Goal: Information Seeking & Learning: Compare options

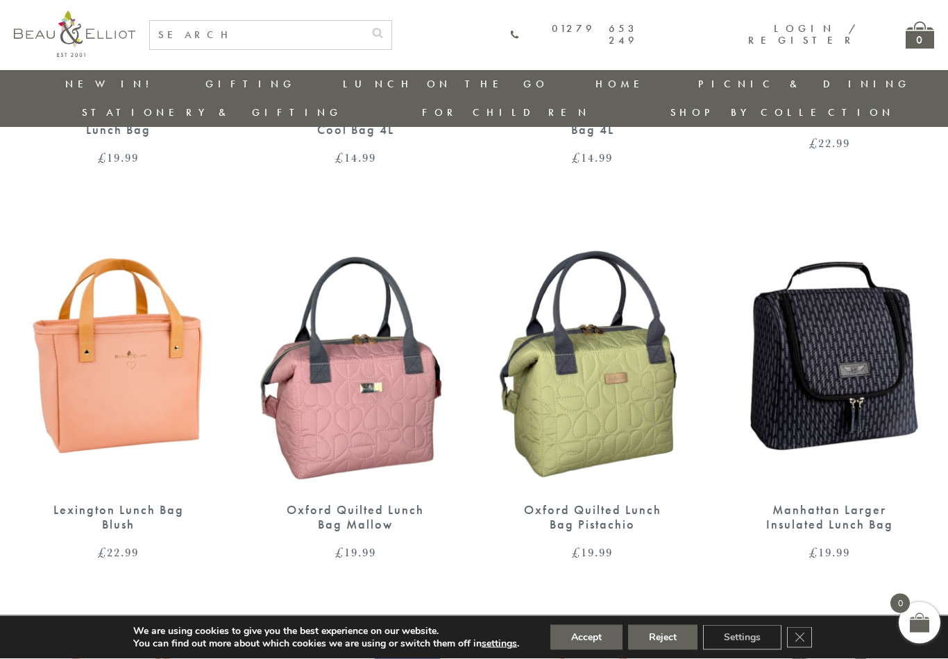
scroll to position [1241, 1]
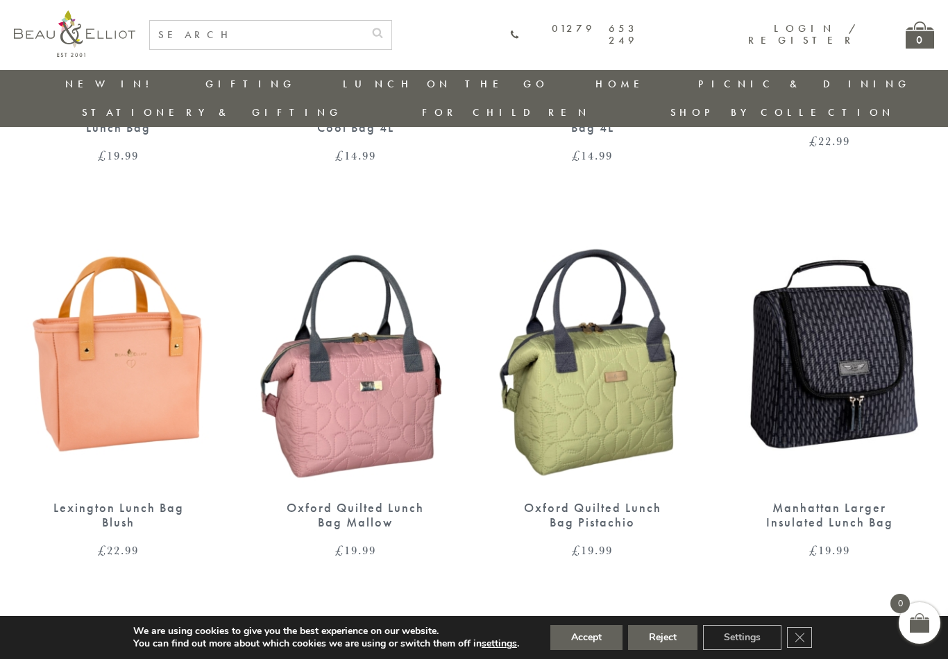
click at [821, 344] on img at bounding box center [830, 352] width 210 height 270
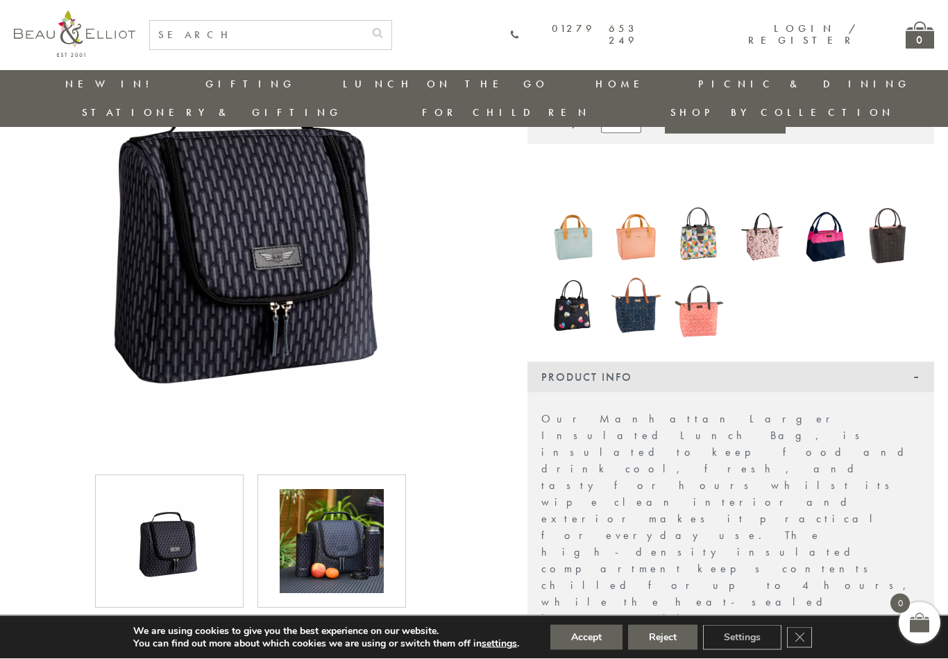
scroll to position [192, 0]
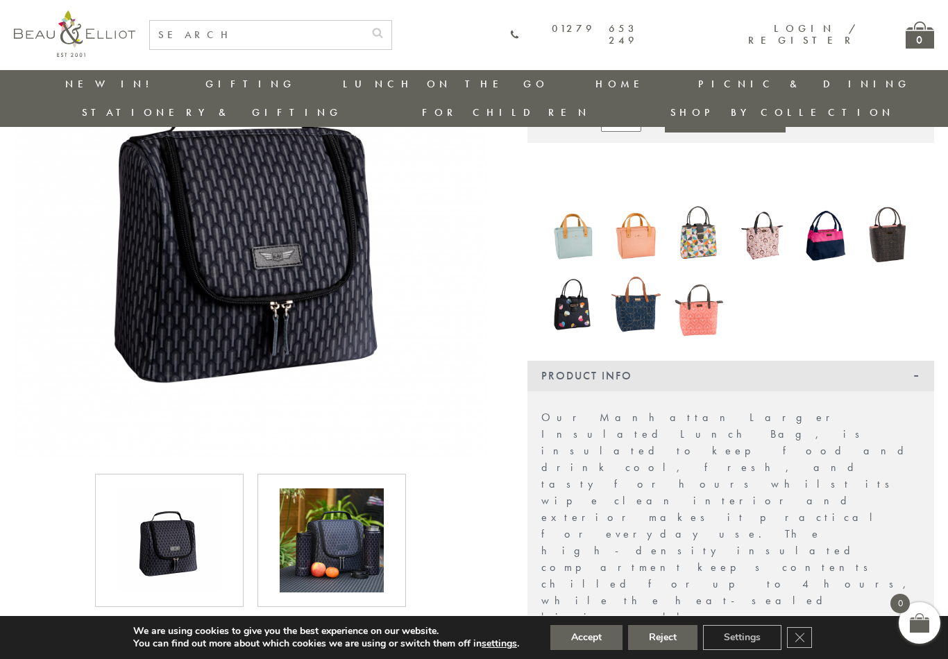
click at [340, 518] on img at bounding box center [332, 541] width 104 height 104
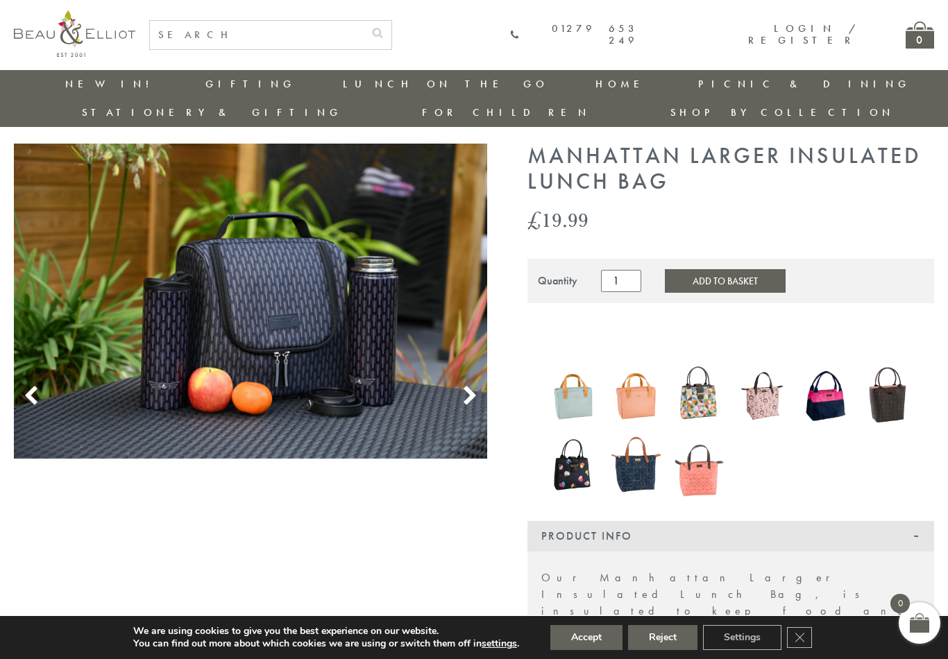
scroll to position [29, 0]
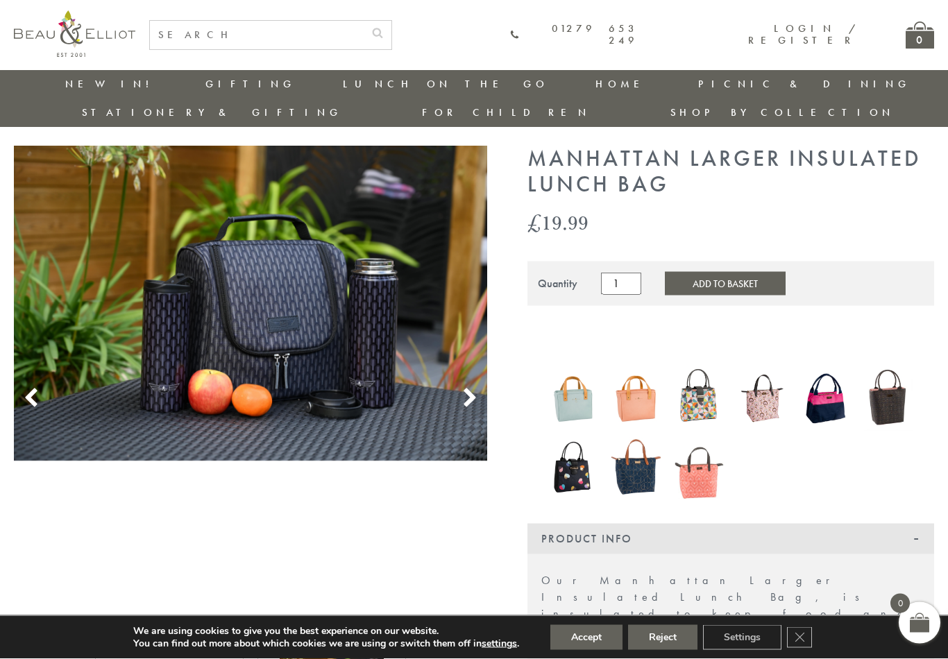
click at [475, 389] on icon at bounding box center [469, 399] width 21 height 21
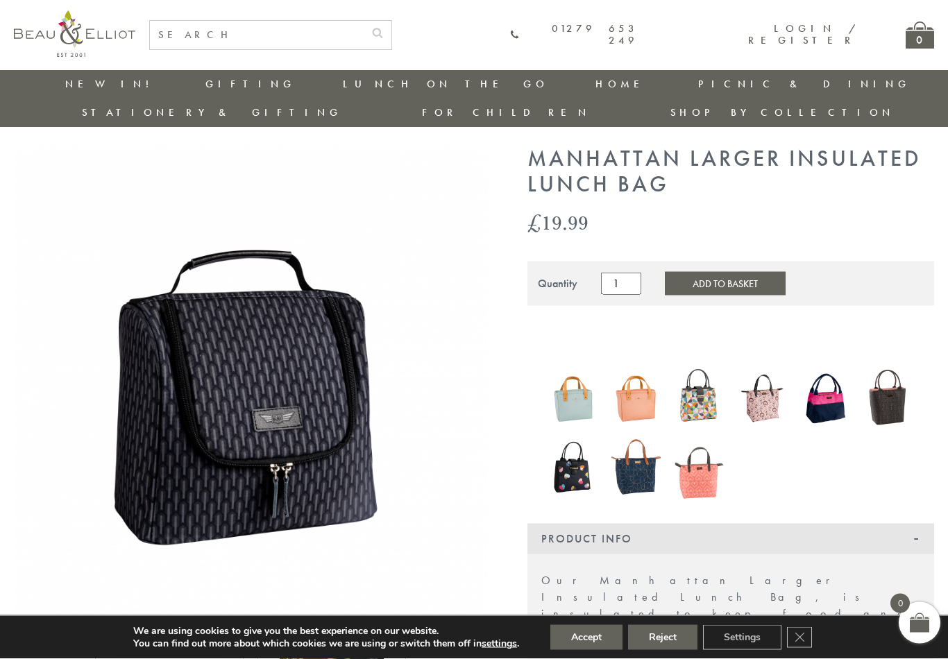
scroll to position [30, 0]
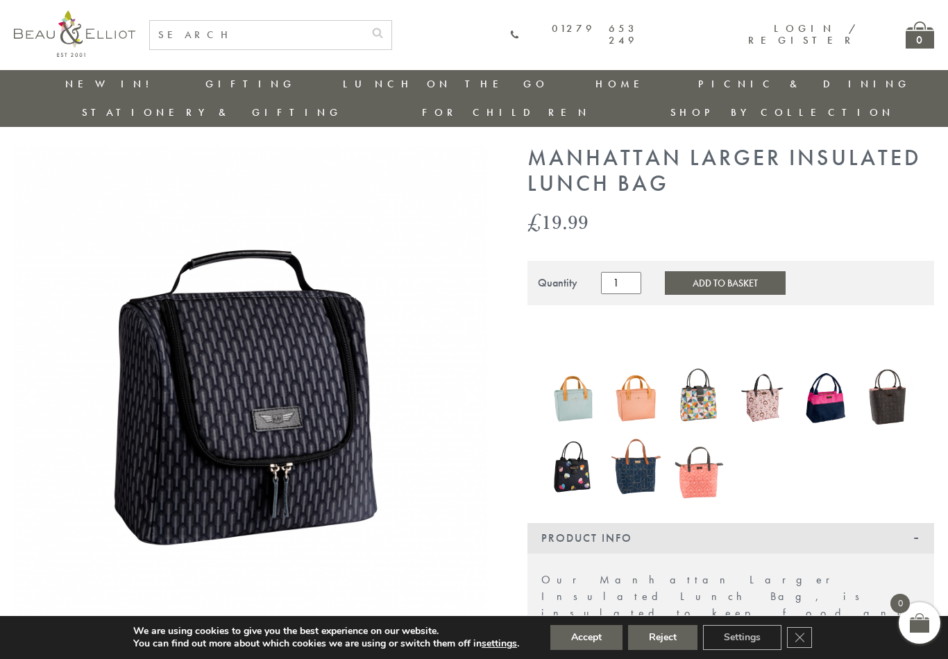
click at [640, 448] on img at bounding box center [635, 467] width 49 height 66
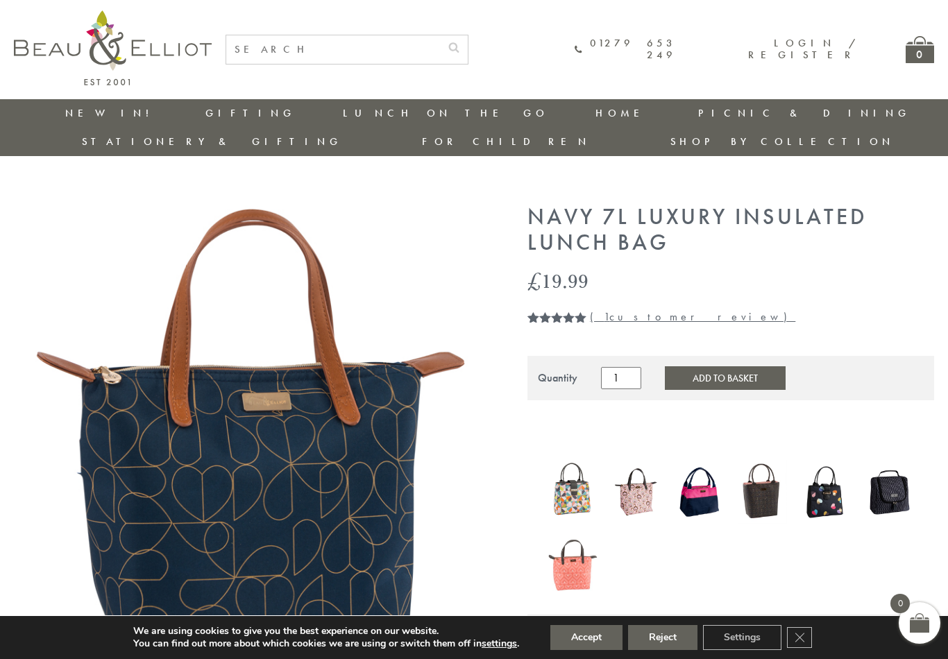
click at [765, 474] on img at bounding box center [762, 492] width 49 height 64
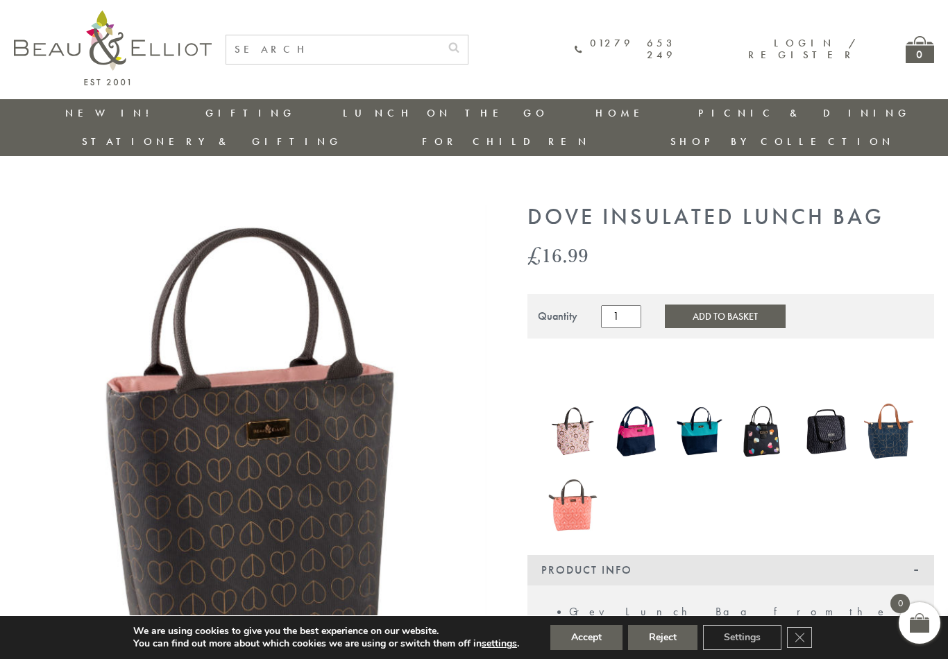
click at [575, 412] on img at bounding box center [572, 431] width 49 height 64
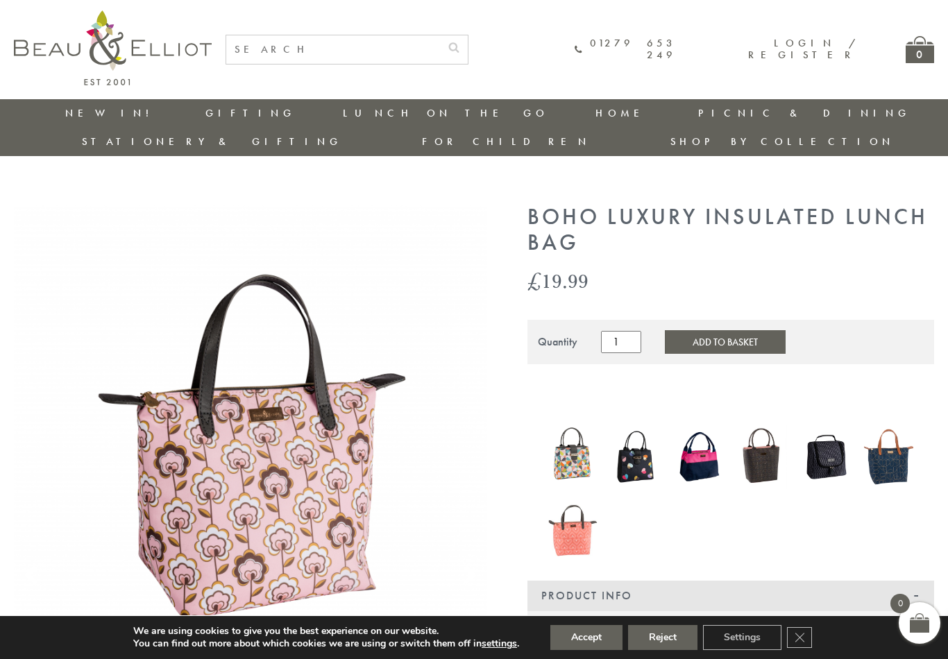
click at [885, 429] on img at bounding box center [888, 457] width 49 height 66
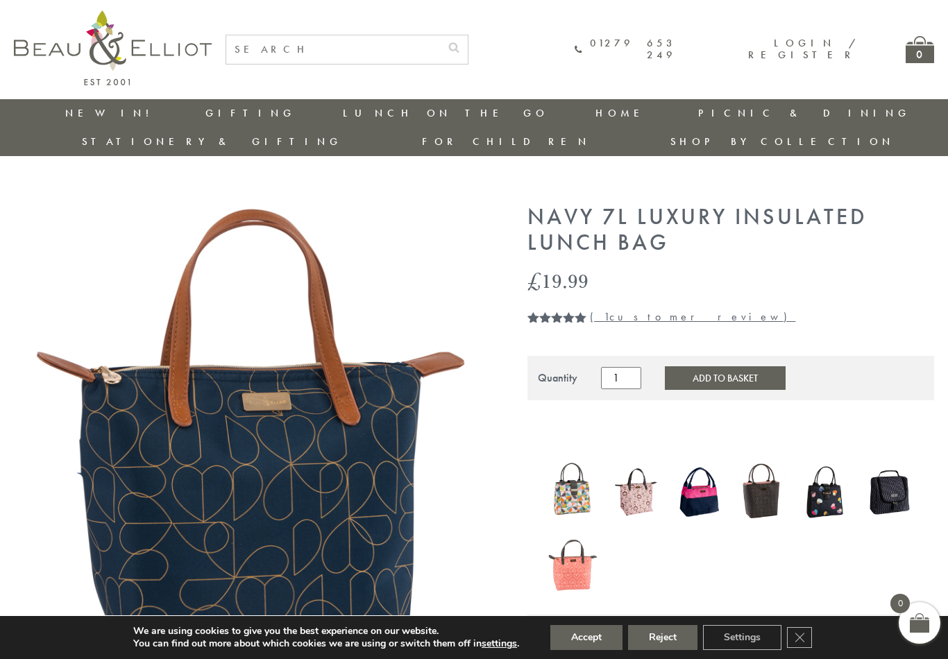
click at [575, 465] on img at bounding box center [572, 492] width 49 height 64
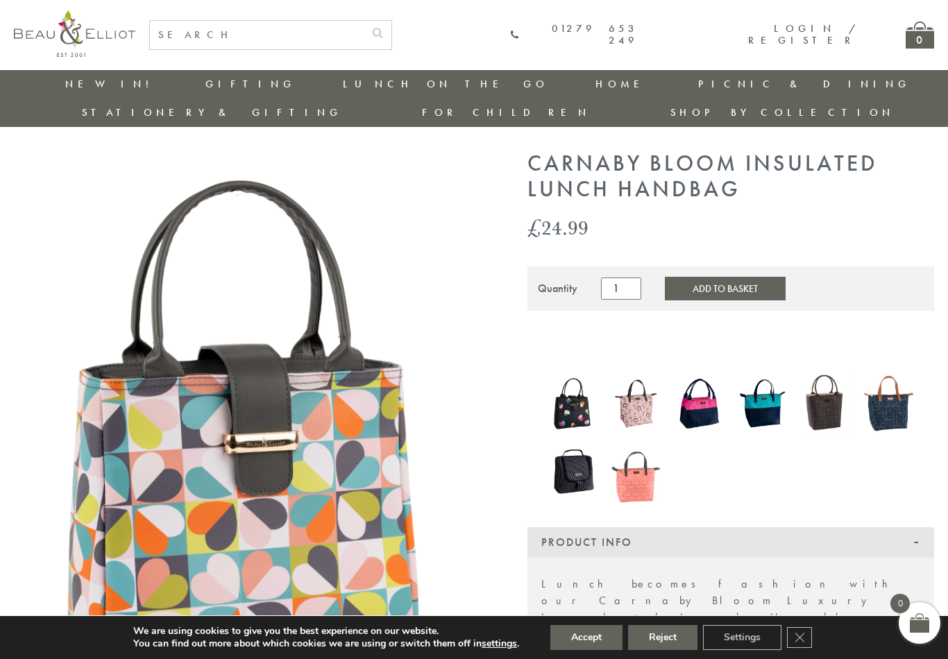
scroll to position [26, 0]
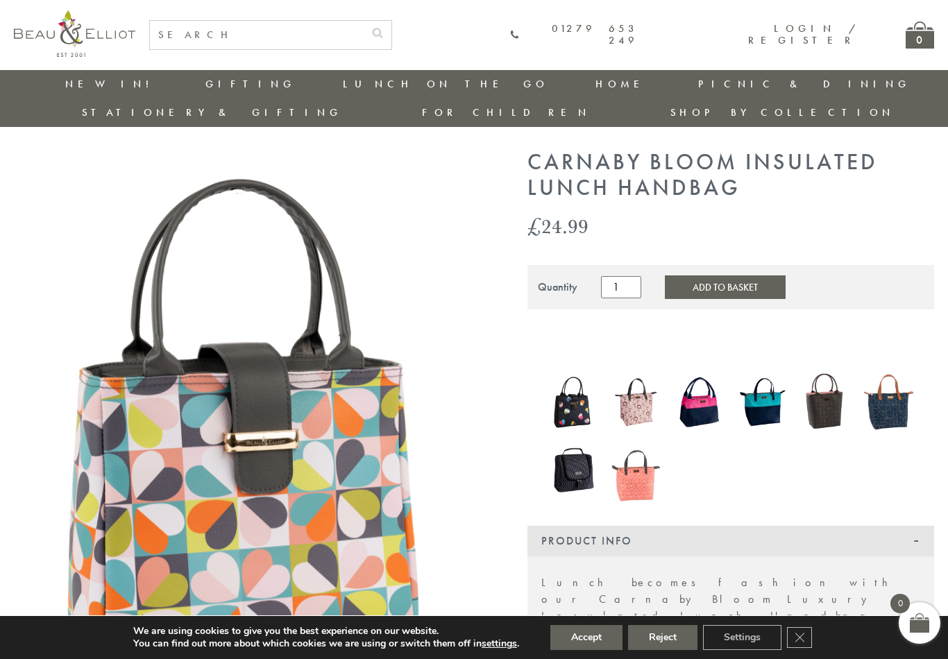
click at [579, 438] on img at bounding box center [572, 470] width 49 height 64
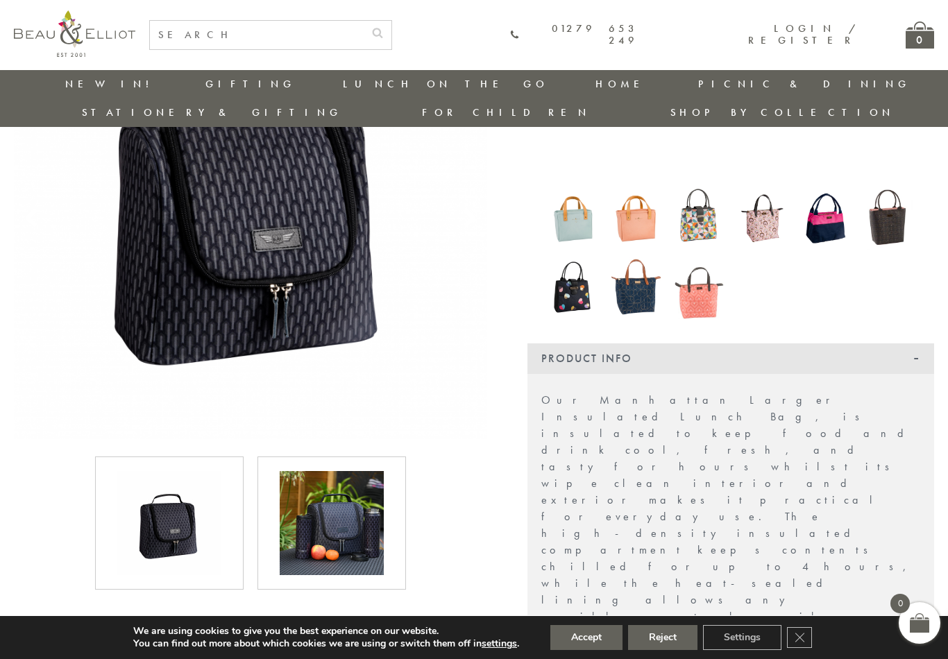
scroll to position [207, 0]
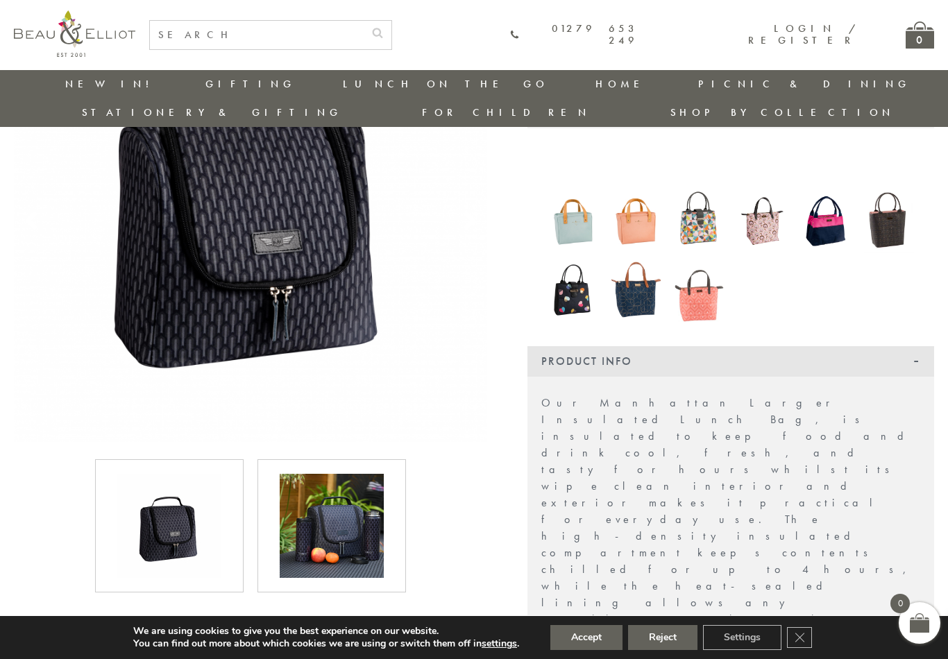
click at [322, 493] on img at bounding box center [332, 526] width 104 height 104
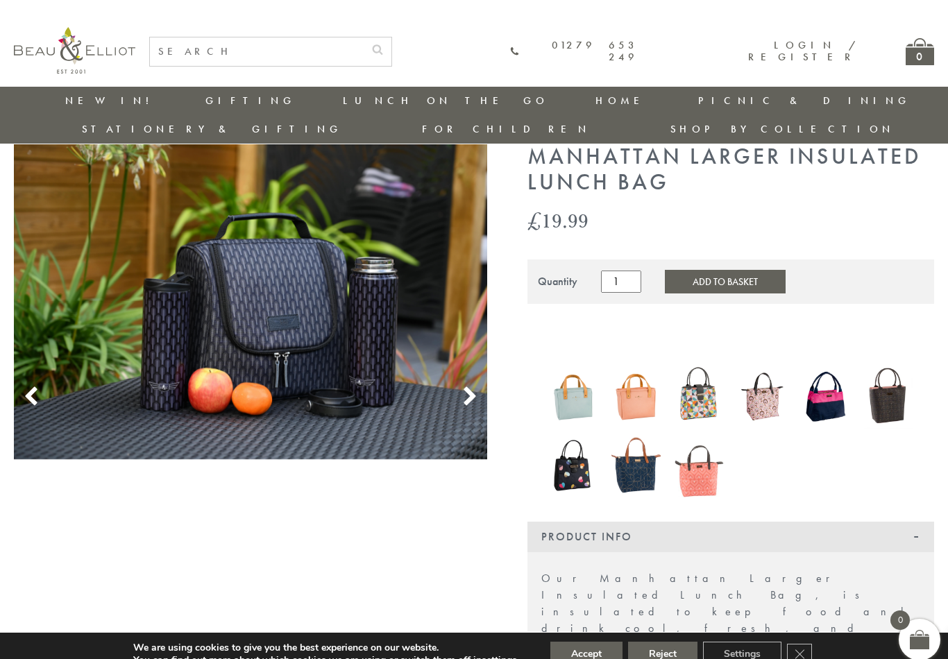
scroll to position [0, 0]
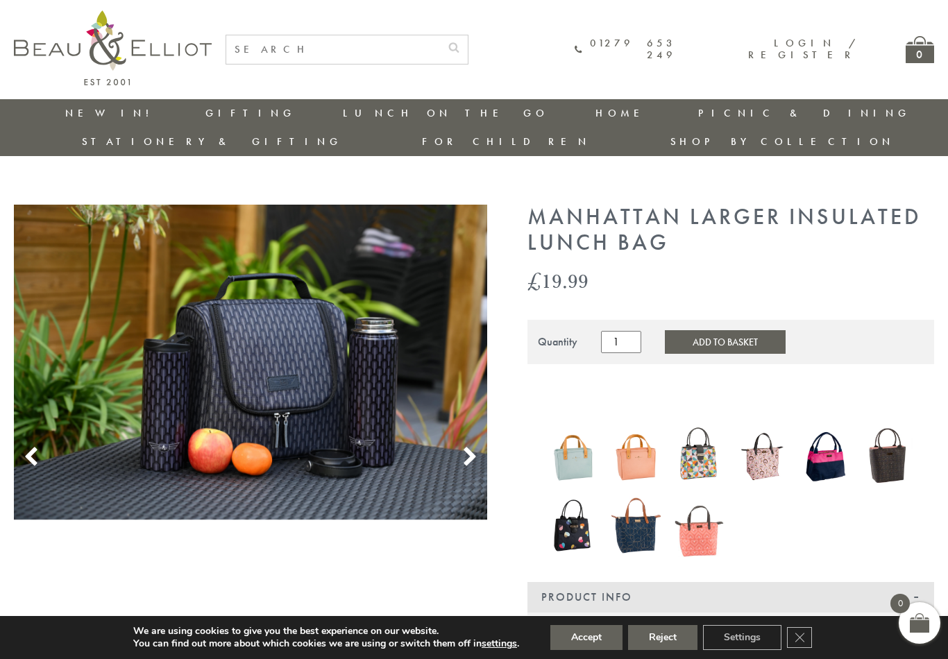
click at [357, 149] on link "Insulated Lunch Bags" at bounding box center [419, 154] width 125 height 24
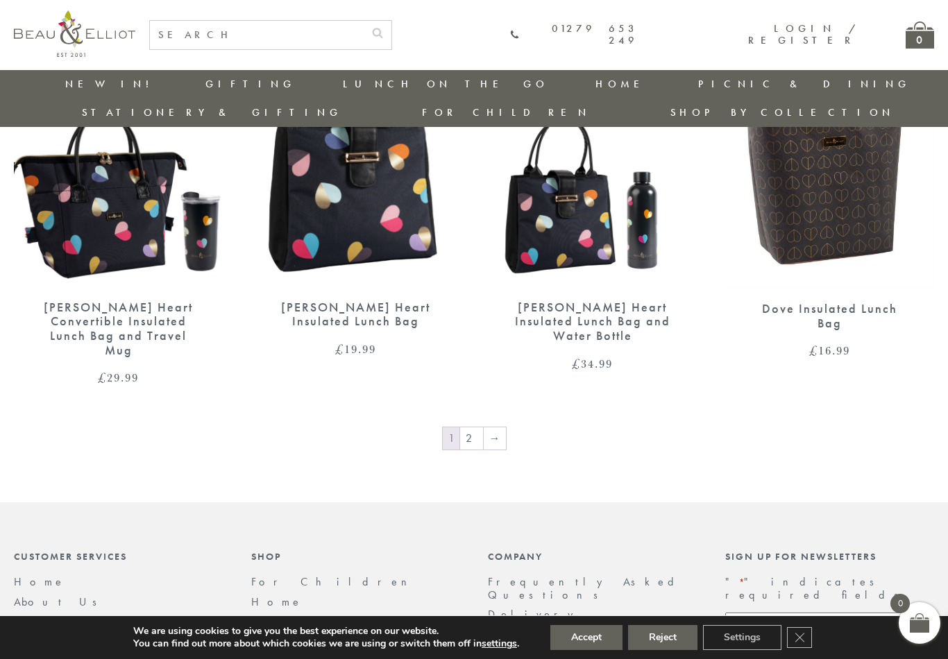
scroll to position [2284, 0]
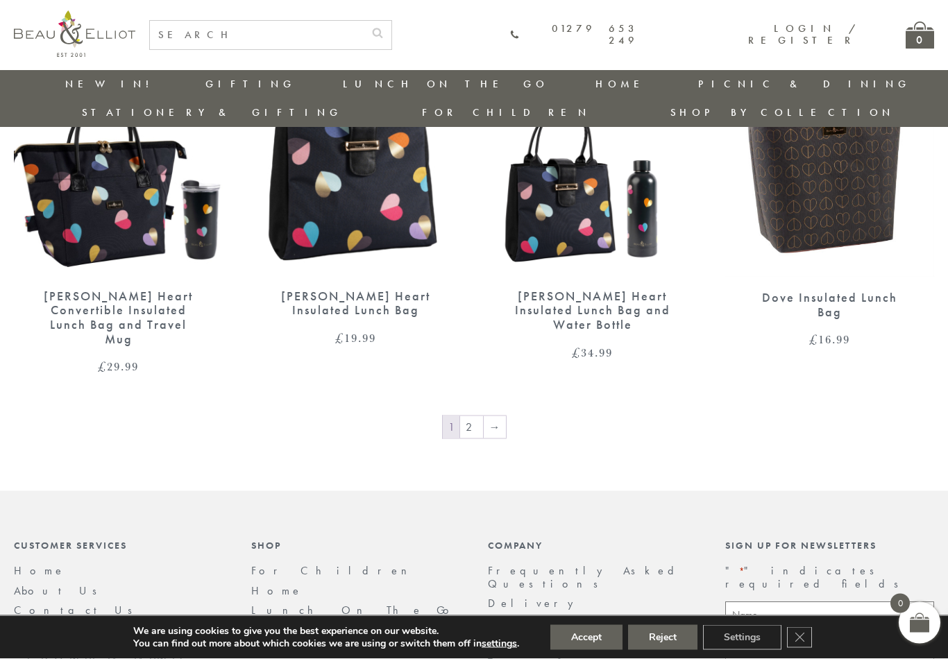
click at [496, 416] on link "→" at bounding box center [495, 427] width 22 height 22
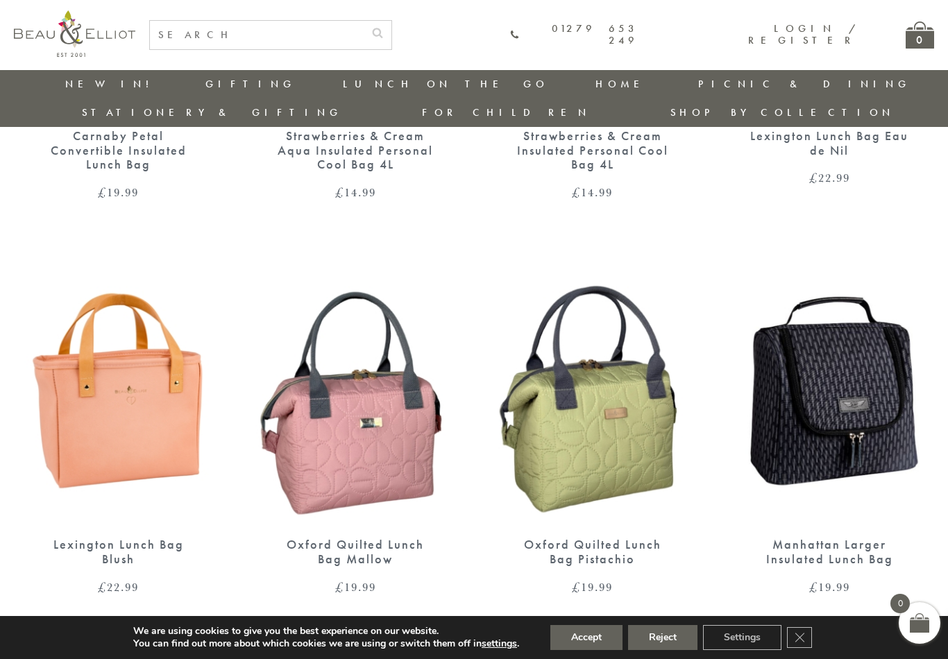
scroll to position [1204, 0]
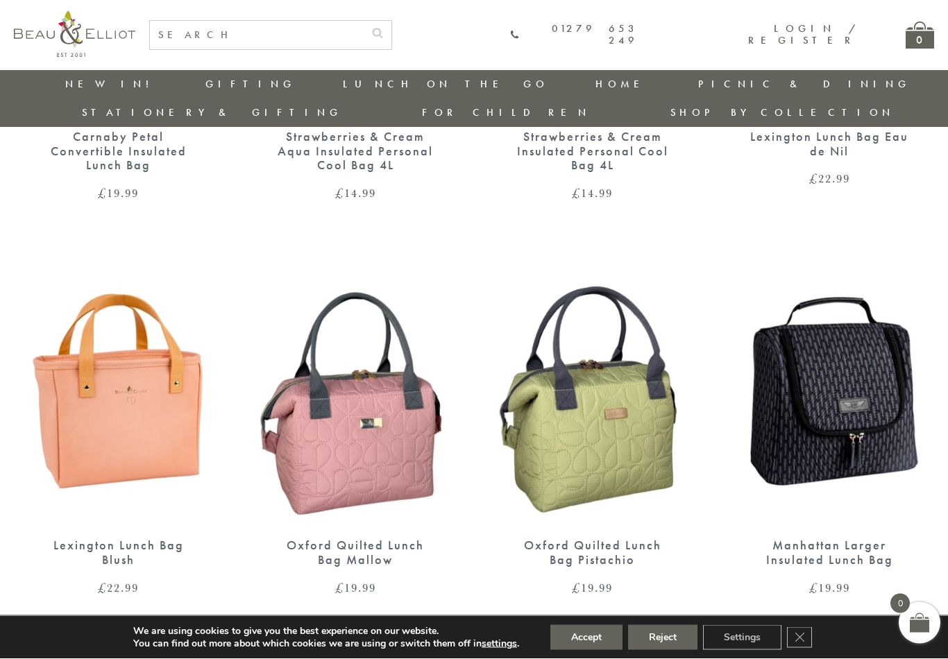
click at [354, 406] on img at bounding box center [356, 390] width 210 height 270
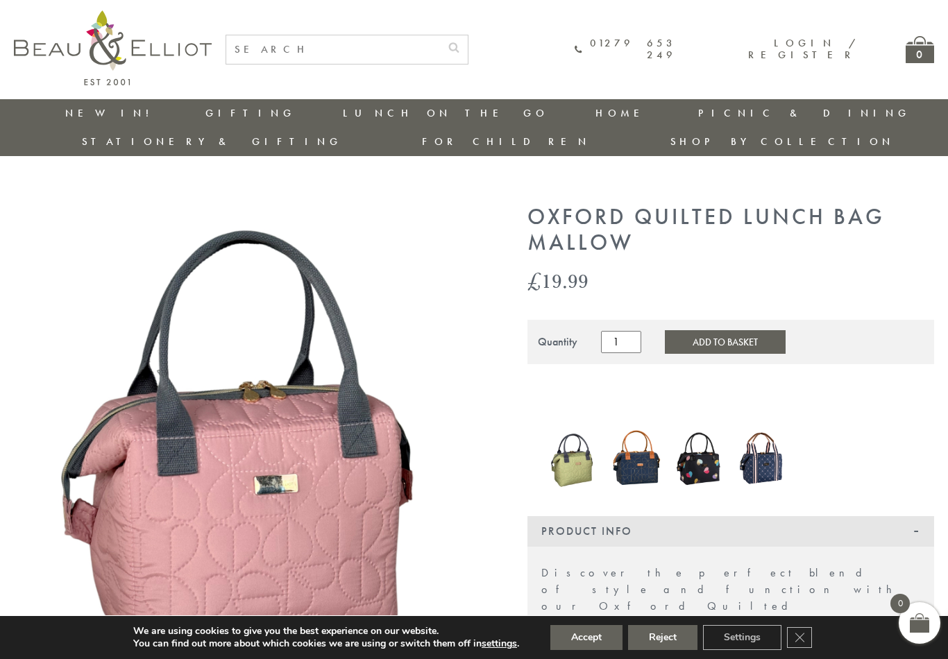
scroll to position [0, 1]
